Goal: Navigation & Orientation: Find specific page/section

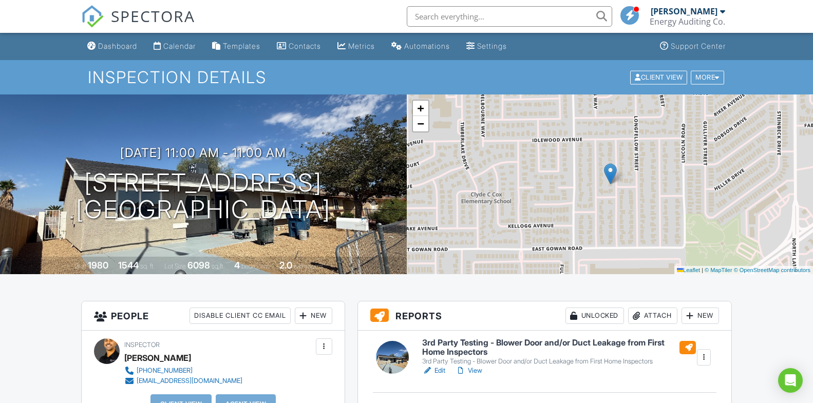
click at [119, 56] on link "Dashboard" at bounding box center [112, 46] width 58 height 19
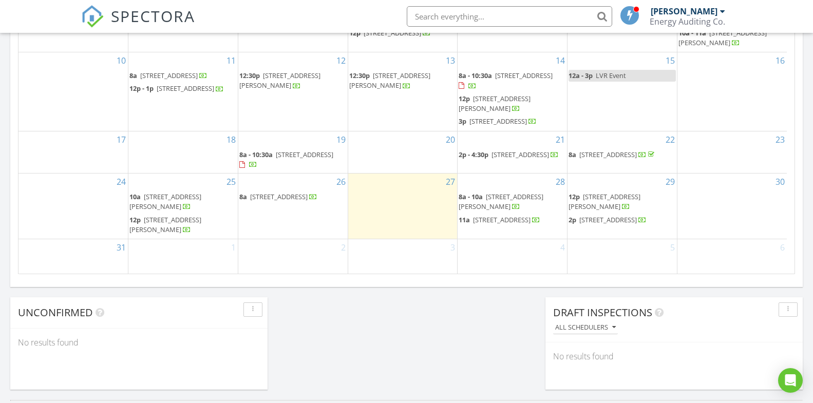
scroll to position [670, 0]
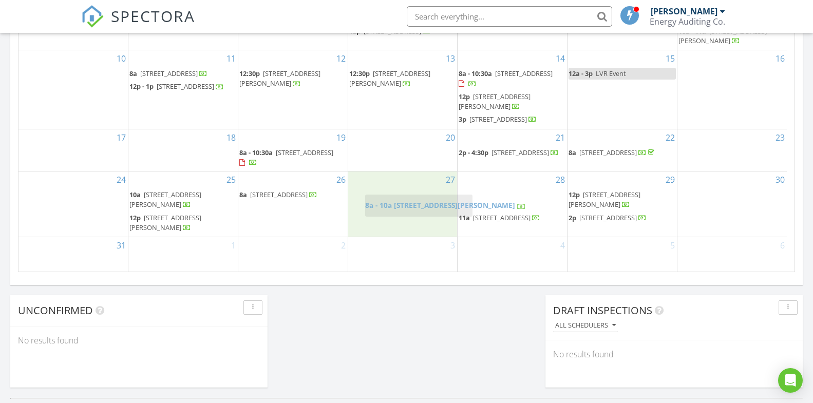
drag, startPoint x: 519, startPoint y: 200, endPoint x: 425, endPoint y: 202, distance: 93.5
click at [425, 202] on body "SPECTORA [PERSON_NAME] Energy Auditing Co. Role: Inspector Dashboard New Inspec…" at bounding box center [406, 52] width 813 height 1444
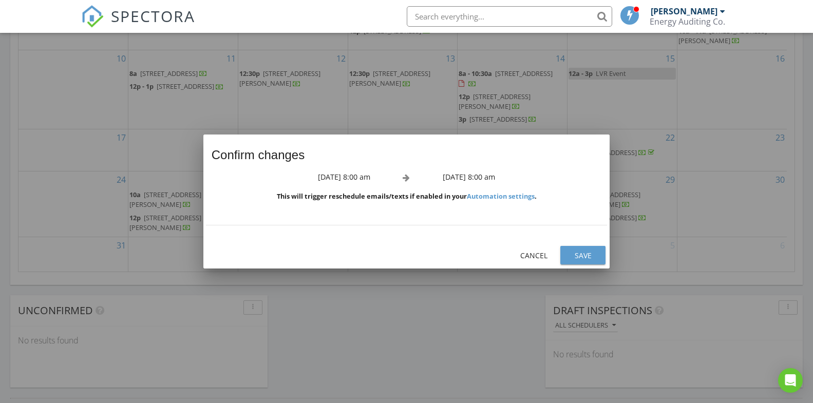
click at [577, 256] on div "Save" at bounding box center [582, 255] width 29 height 11
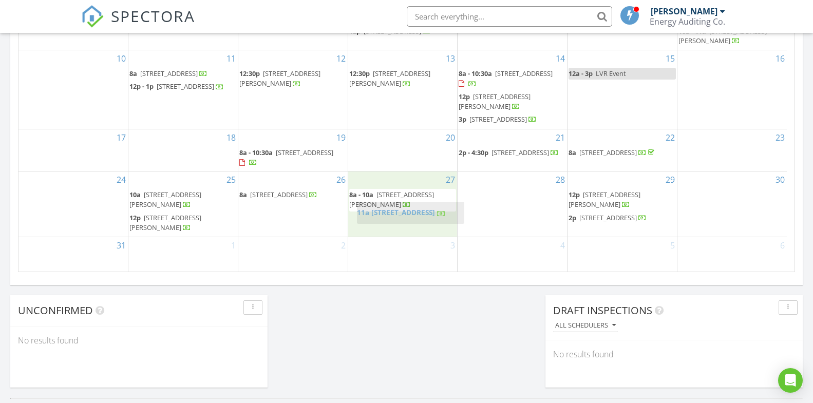
drag, startPoint x: 494, startPoint y: 201, endPoint x: 392, endPoint y: 208, distance: 102.4
click at [392, 208] on body "SPECTORA [PERSON_NAME] Energy Auditing Co. Role: Inspector Dashboard New Inspec…" at bounding box center [406, 52] width 813 height 1444
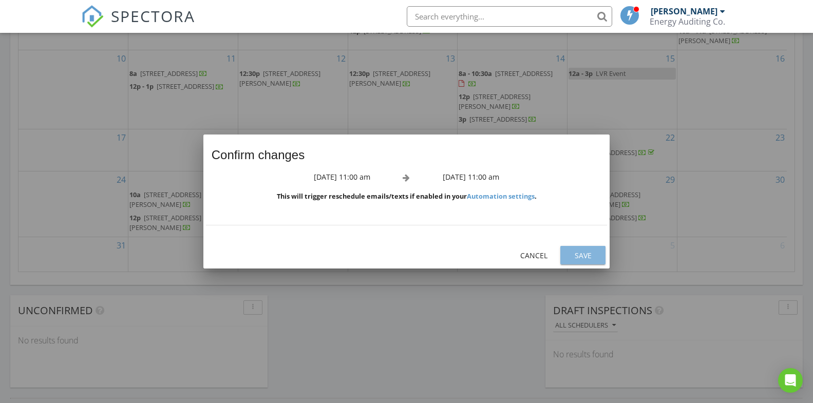
click at [593, 257] on div "Save" at bounding box center [582, 255] width 29 height 11
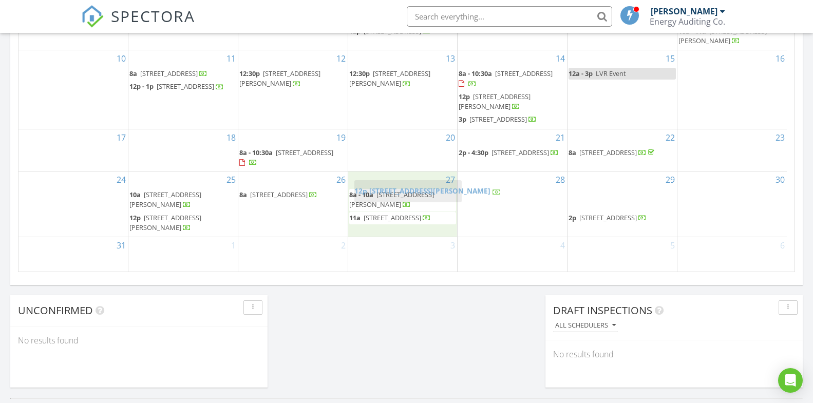
drag, startPoint x: 607, startPoint y: 201, endPoint x: 393, endPoint y: 188, distance: 214.5
click at [393, 188] on body "SPECTORA [PERSON_NAME] Energy Auditing Co. Role: Inspector Dashboard New Inspec…" at bounding box center [406, 52] width 813 height 1444
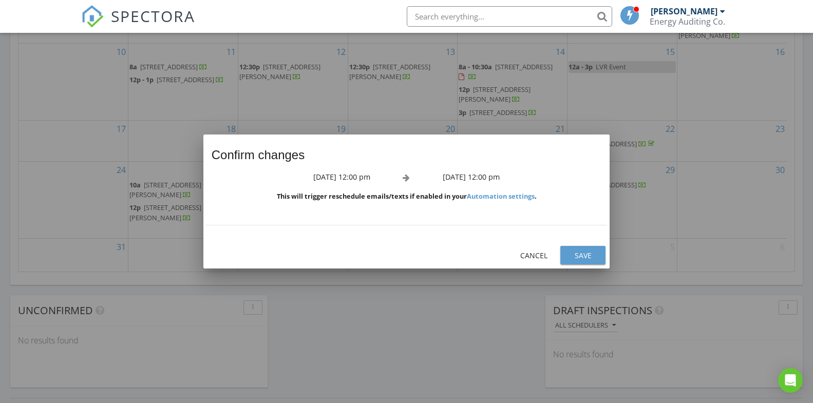
click at [579, 250] on div "Save" at bounding box center [582, 255] width 29 height 11
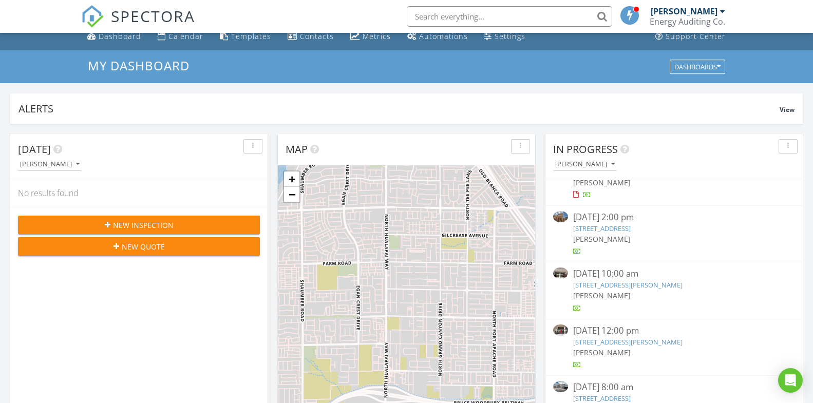
scroll to position [0, 0]
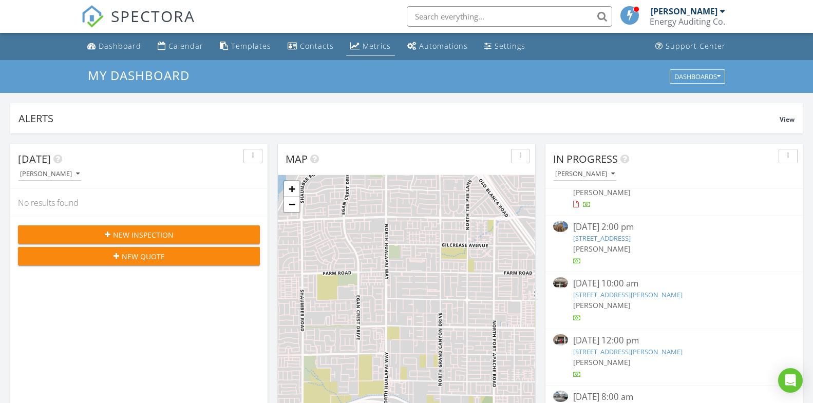
click at [356, 43] on link "Metrics" at bounding box center [370, 46] width 49 height 19
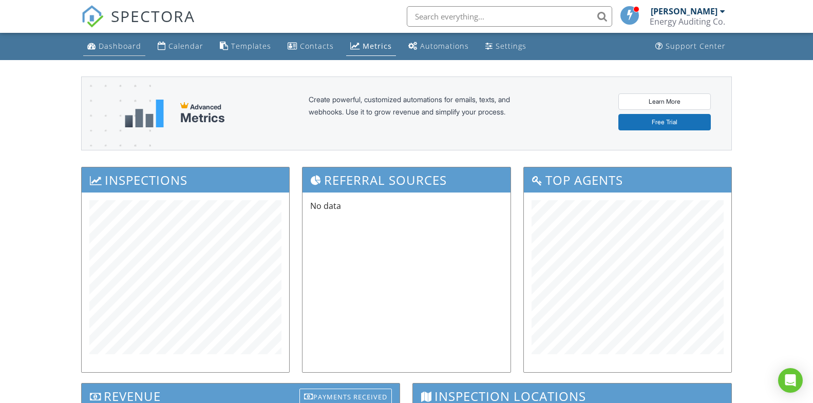
click at [94, 46] on div "Dashboard" at bounding box center [91, 46] width 9 height 8
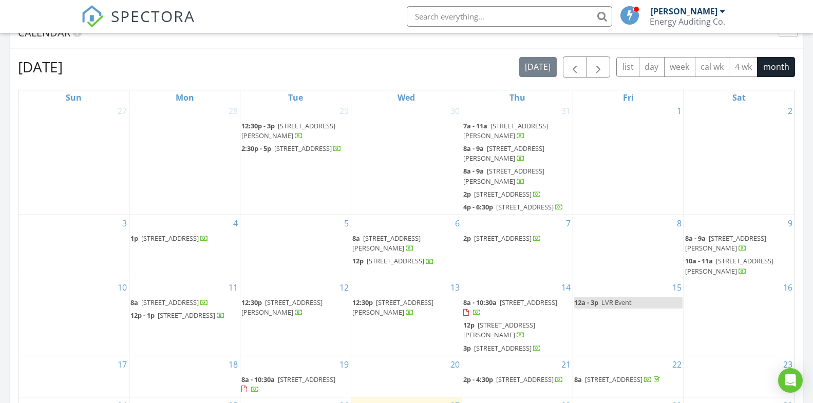
scroll to position [462, 0]
